Goal: Task Accomplishment & Management: Manage account settings

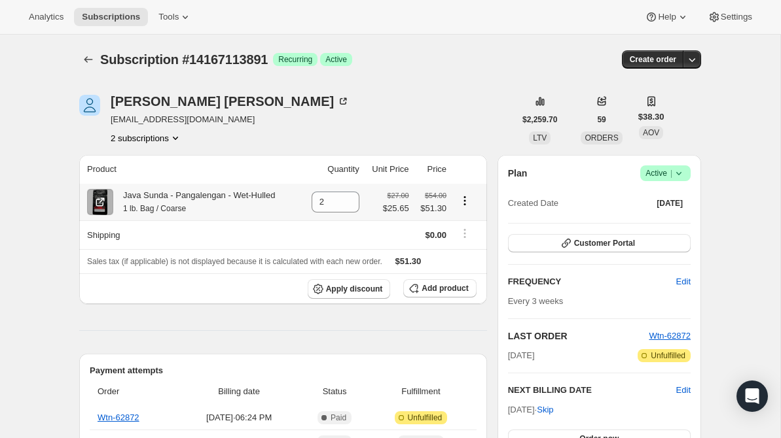
click at [465, 203] on icon "Product actions" at bounding box center [464, 200] width 13 height 13
click at [465, 232] on span "Swap variant" at bounding box center [464, 228] width 49 height 10
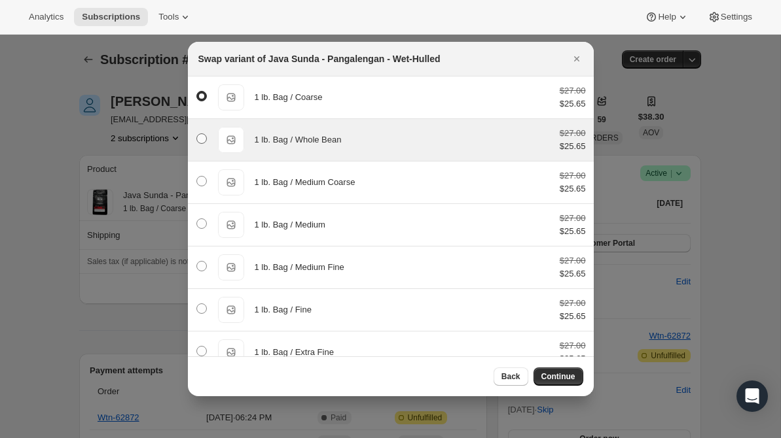
click at [200, 136] on span ":rd3:" at bounding box center [201, 138] width 10 height 10
click at [197, 134] on input ":rd3:" at bounding box center [196, 133] width 1 height 1
radio input "false"
radio input "true"
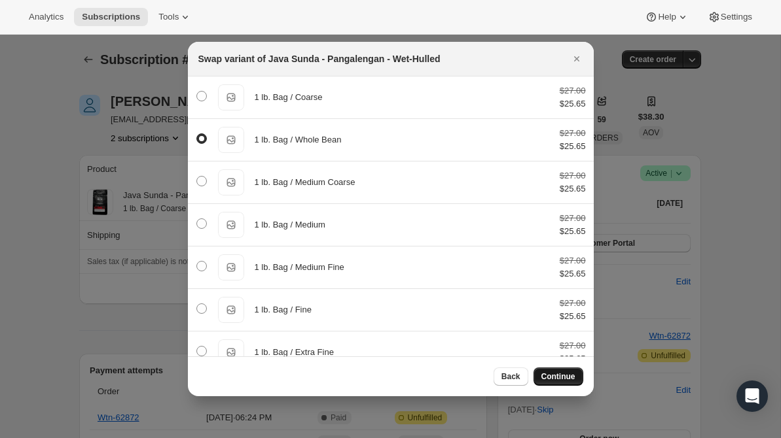
click at [560, 377] on span "Continue" at bounding box center [558, 377] width 34 height 10
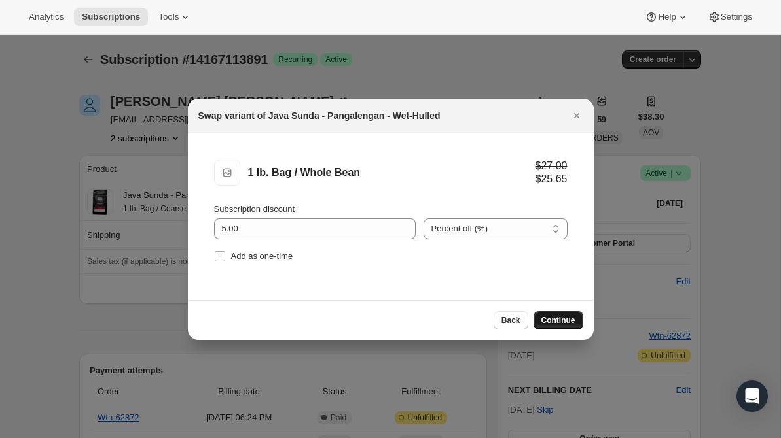
click at [561, 321] on span "Continue" at bounding box center [558, 320] width 34 height 10
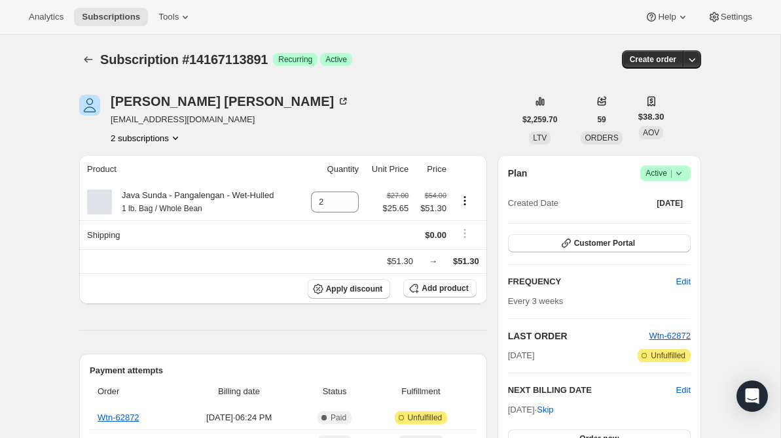
click at [86, 60] on icon "Subscriptions" at bounding box center [88, 59] width 13 height 13
